Goal: Task Accomplishment & Management: Manage account settings

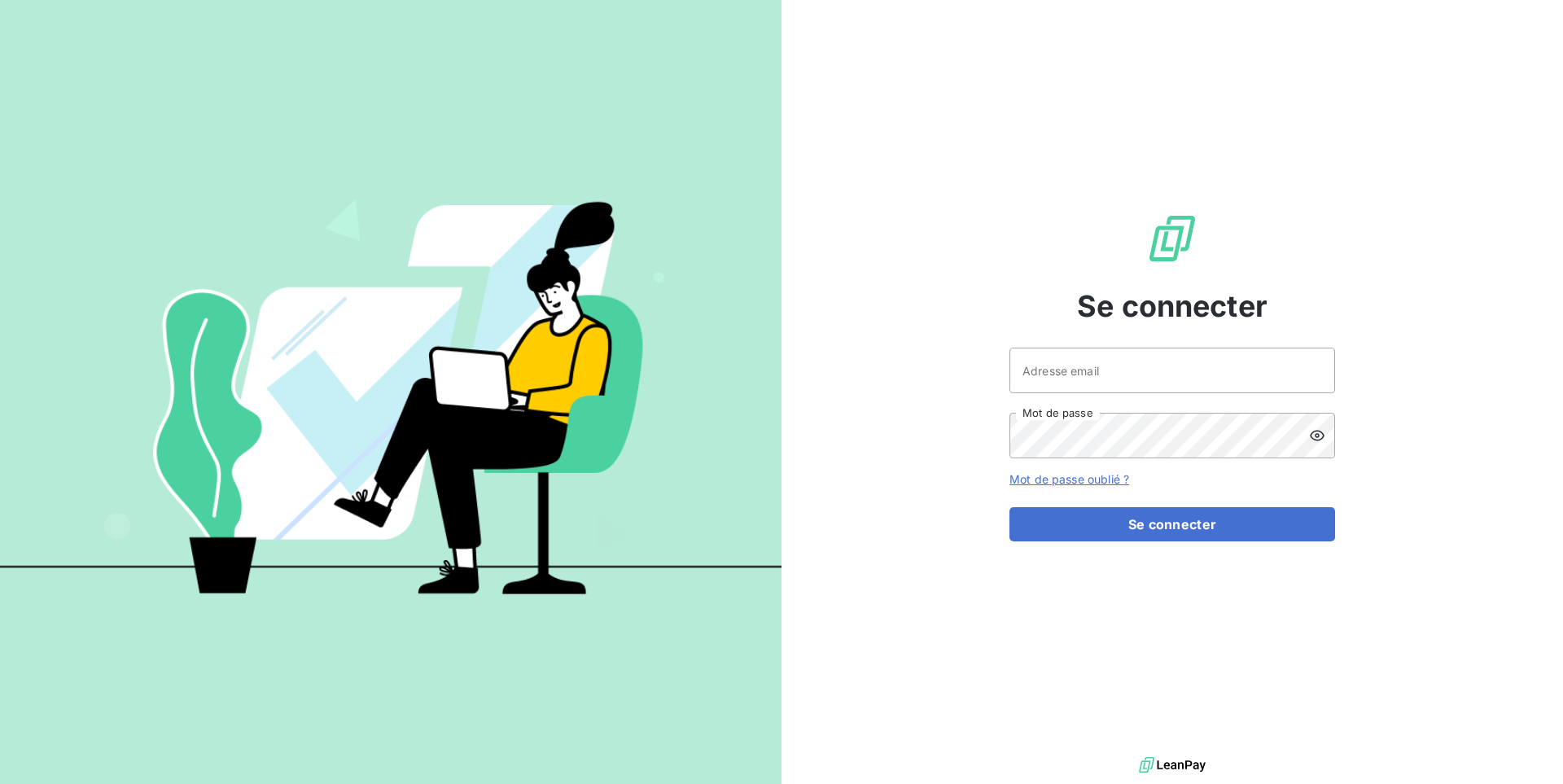
click at [964, 406] on div "Se connecter Adresse email Mot de passe Mot de passe oublié ? Se connecter" at bounding box center [1172, 376] width 782 height 753
click at [1093, 365] on input "Adresse email" at bounding box center [1172, 369] width 326 height 45
type input "admin@clicsystemes"
click at [1010, 507] on button "Se connecter" at bounding box center [1172, 523] width 326 height 34
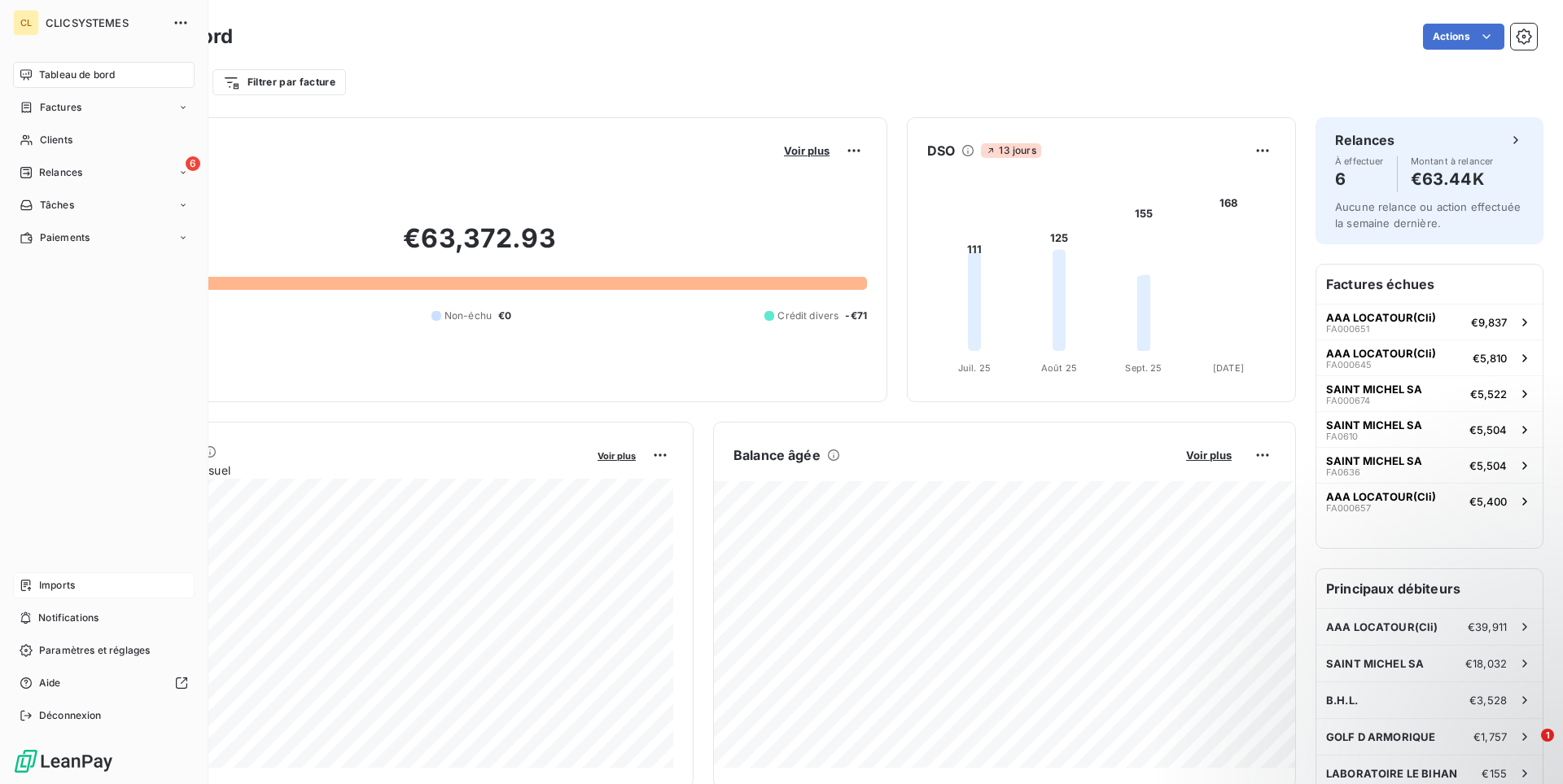
click at [34, 582] on div "Imports" at bounding box center [103, 585] width 182 height 26
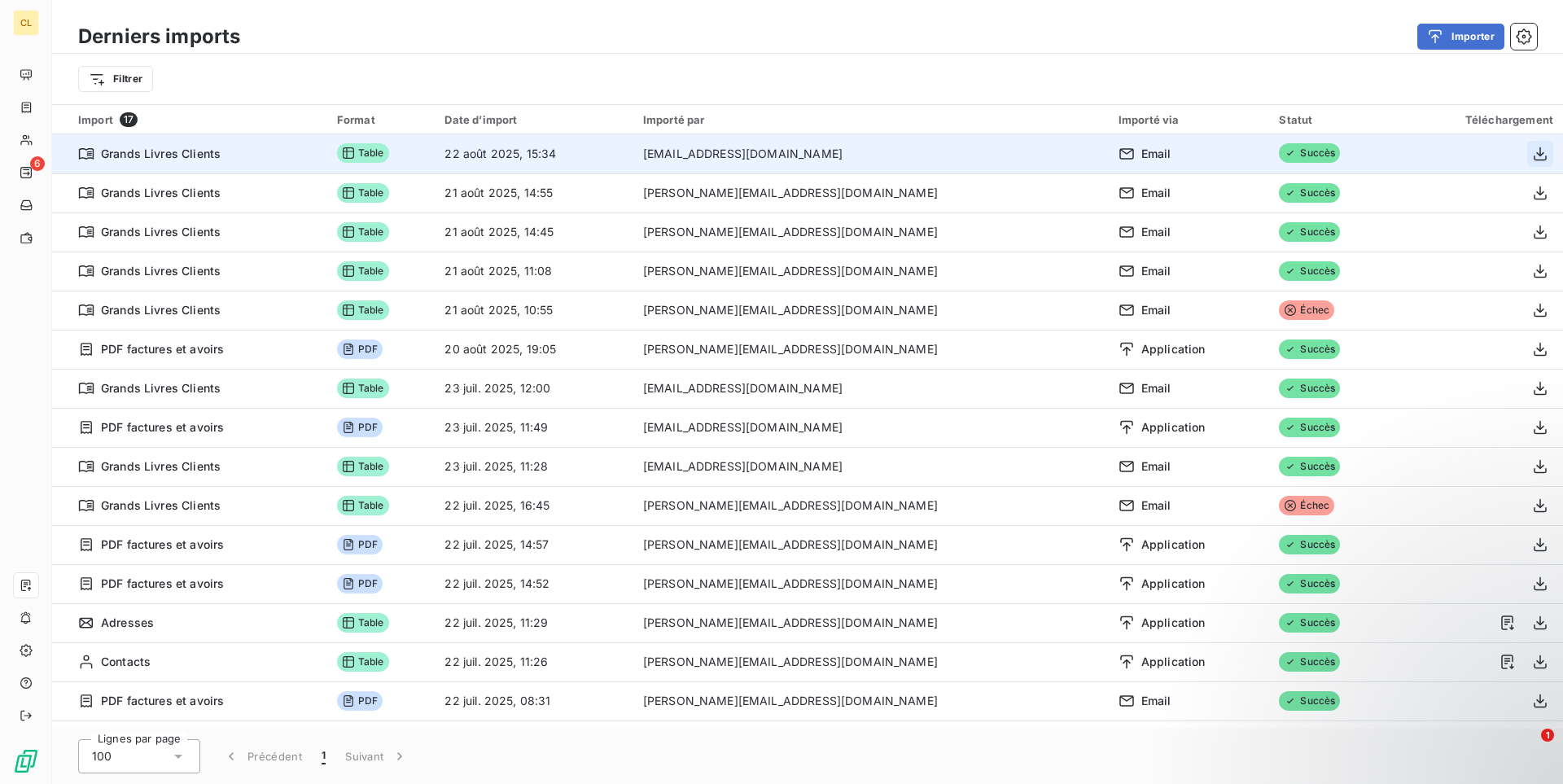
click at [1541, 157] on icon "button" at bounding box center [1540, 154] width 13 height 14
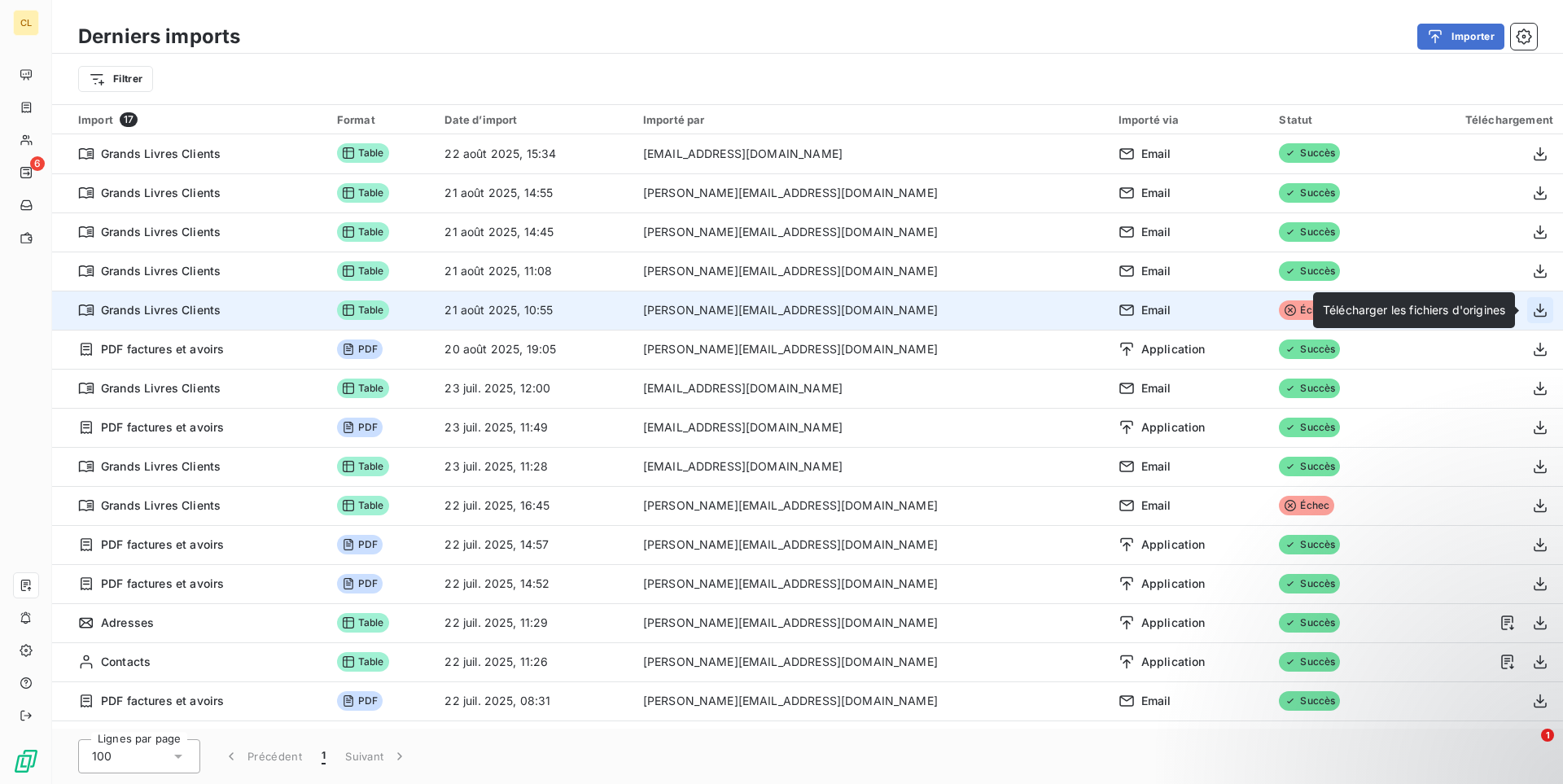
click at [1539, 315] on icon "button" at bounding box center [1540, 309] width 16 height 16
